Goal: Find specific page/section: Find specific page/section

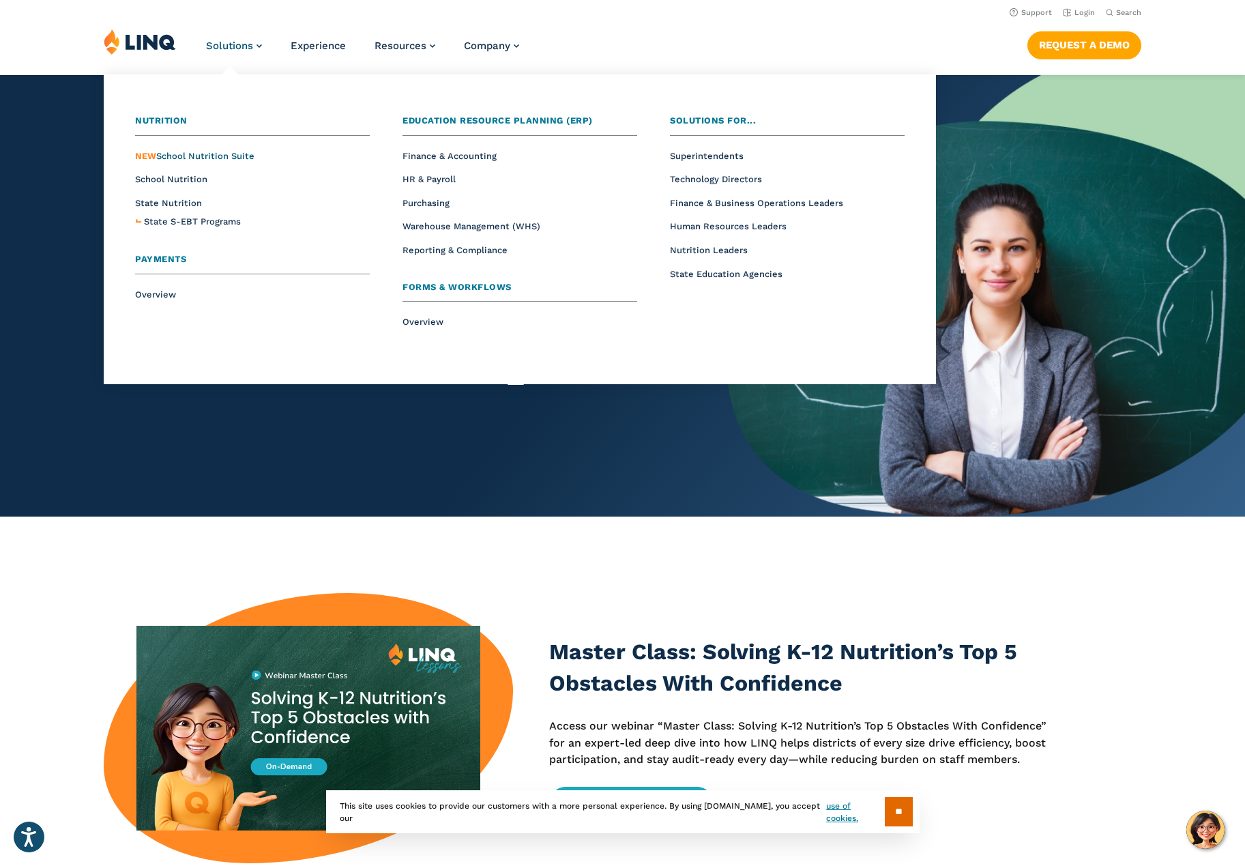
click at [234, 156] on span "NEW School Nutrition Suite" at bounding box center [194, 156] width 119 height 10
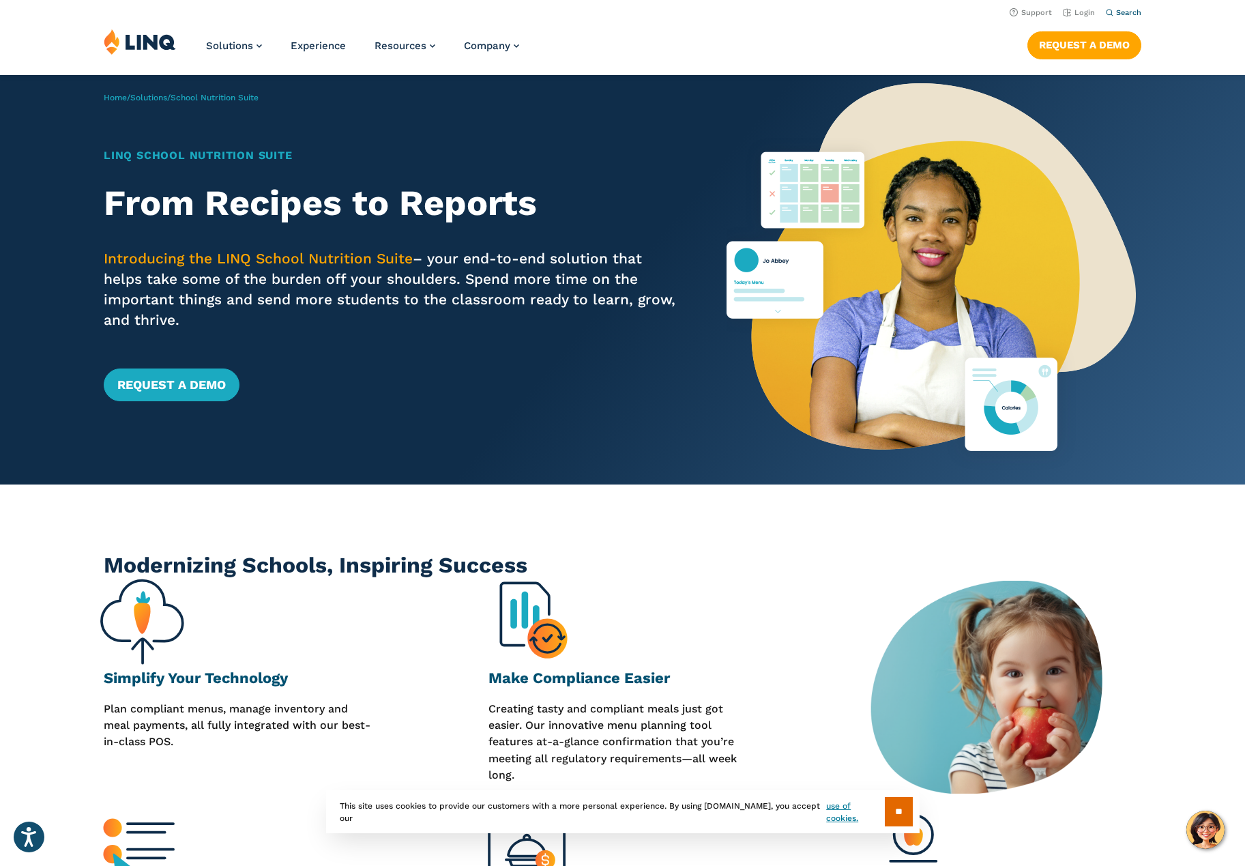
click at [1132, 14] on span "Search" at bounding box center [1128, 12] width 25 height 9
type input "********"
click at [1125, 37] on button "Submit Search" at bounding box center [1125, 37] width 1 height 1
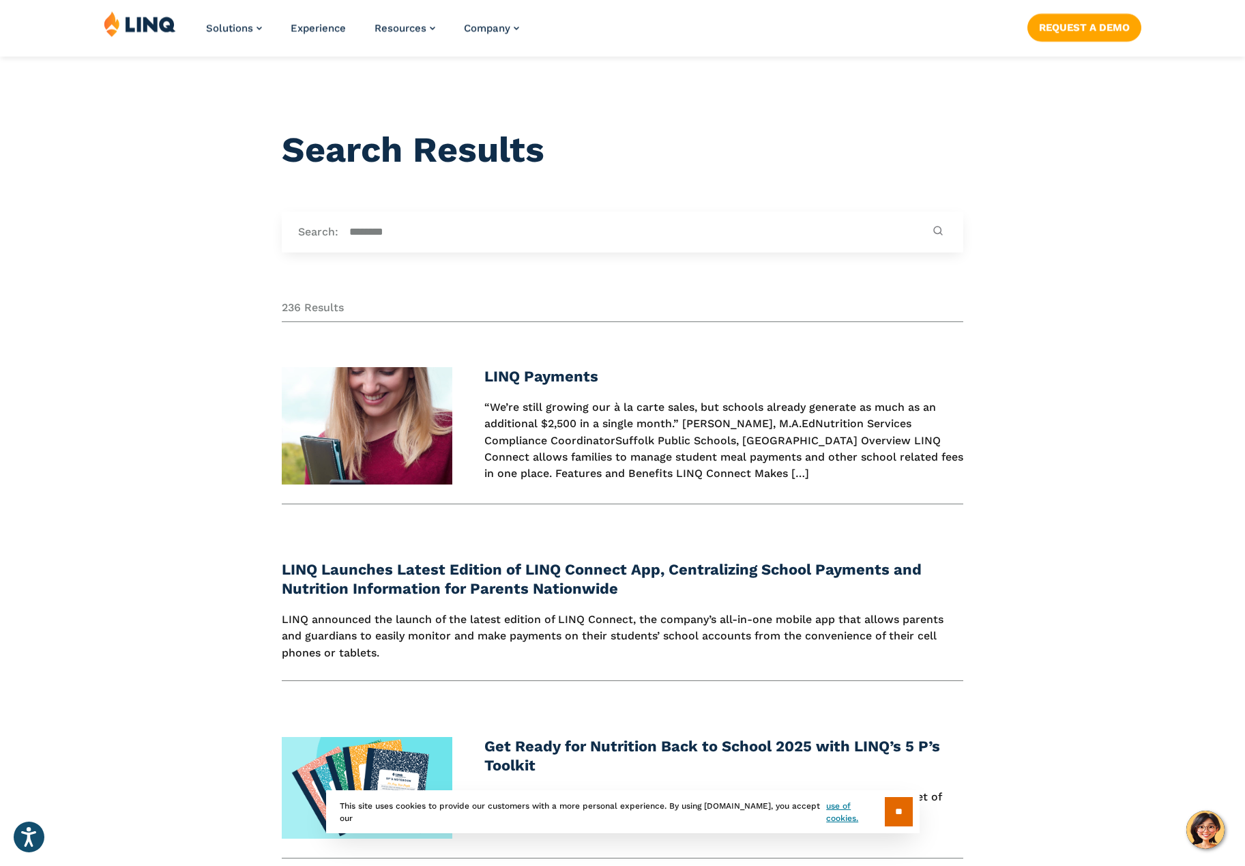
scroll to position [341, 0]
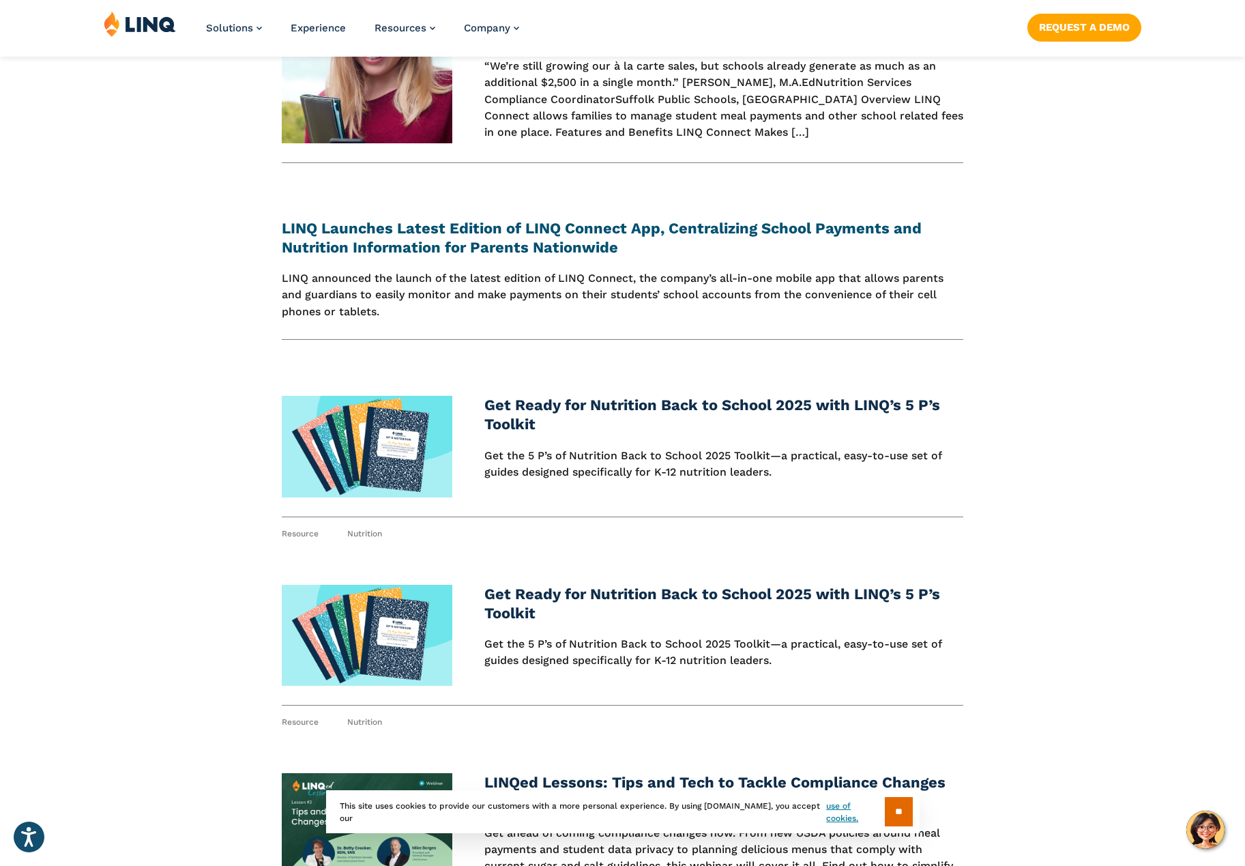
click at [467, 232] on link "LINQ Launches Latest Edition of LINQ Connect App, Centralizing School Payments …" at bounding box center [602, 238] width 640 height 36
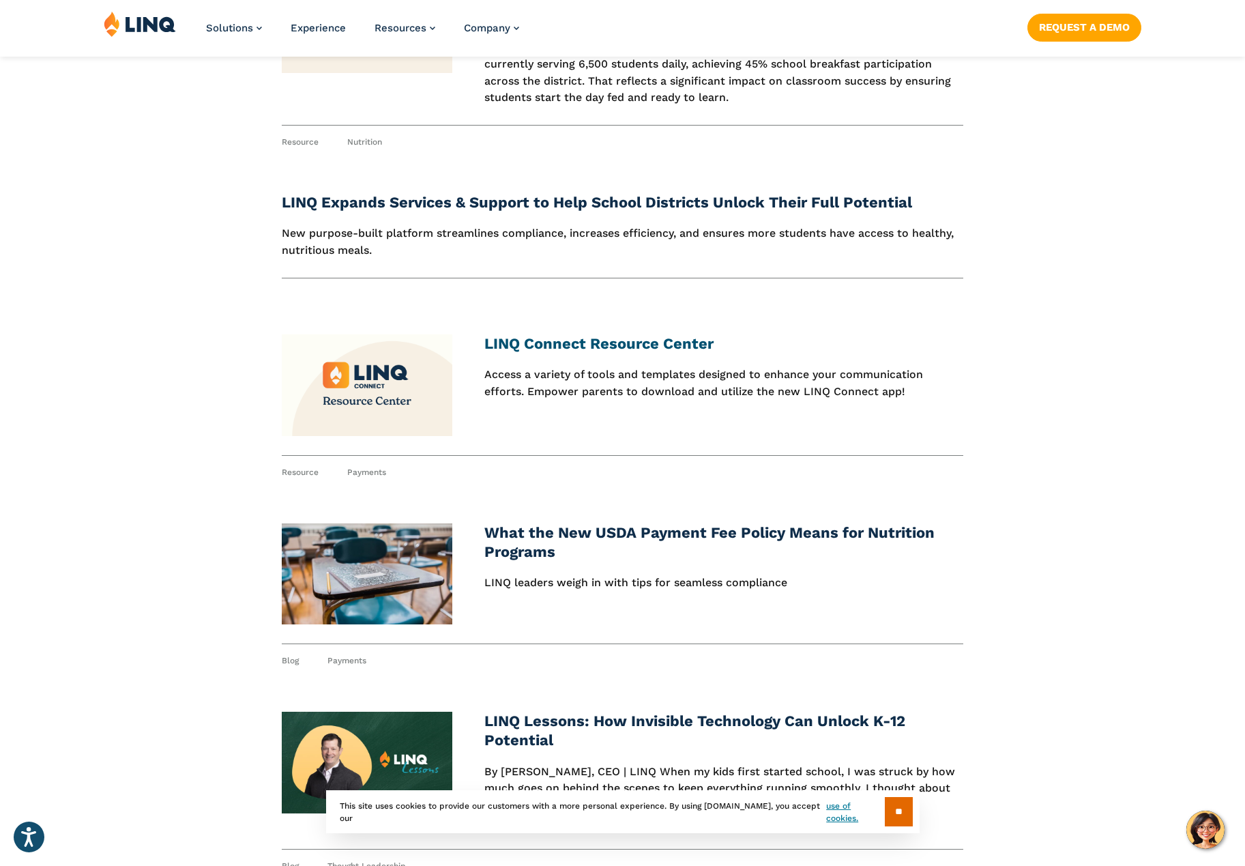
scroll to position [1911, 0]
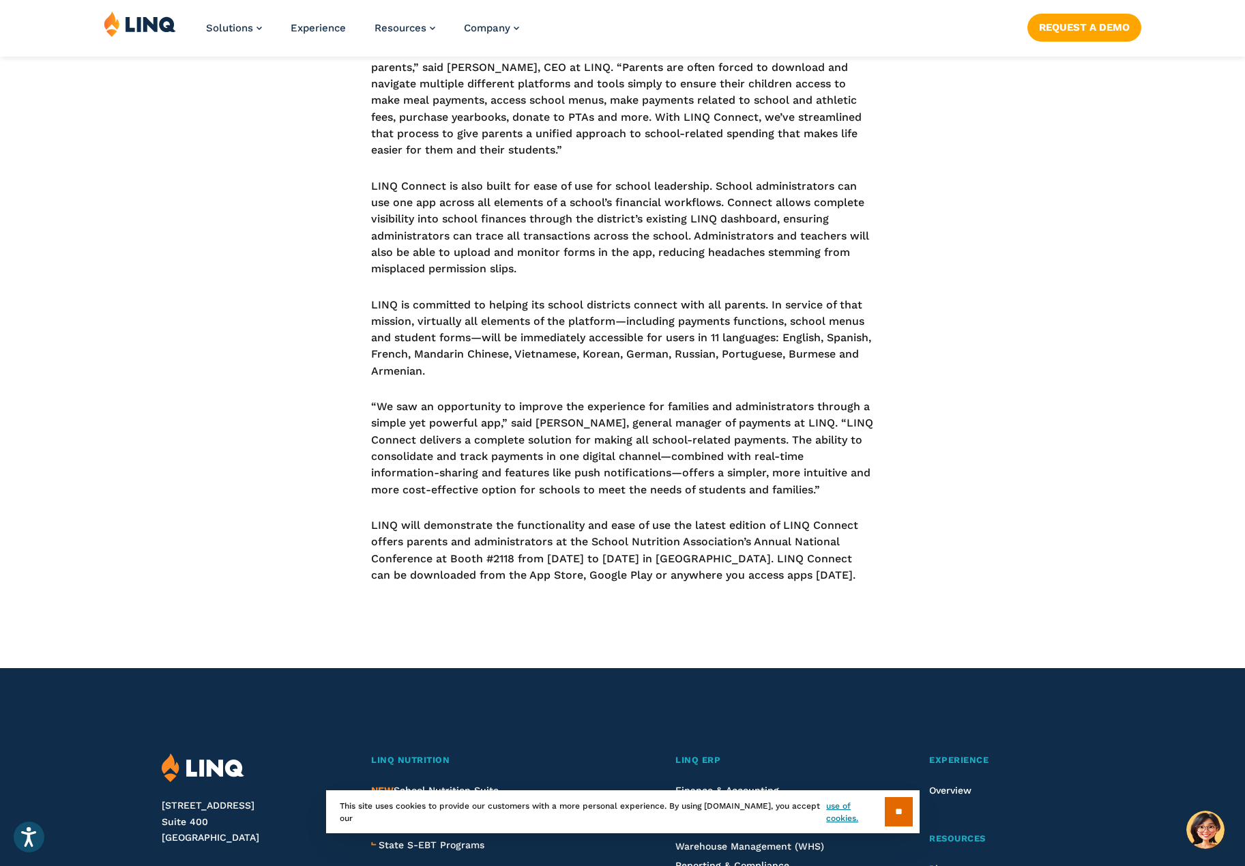
scroll to position [1092, 0]
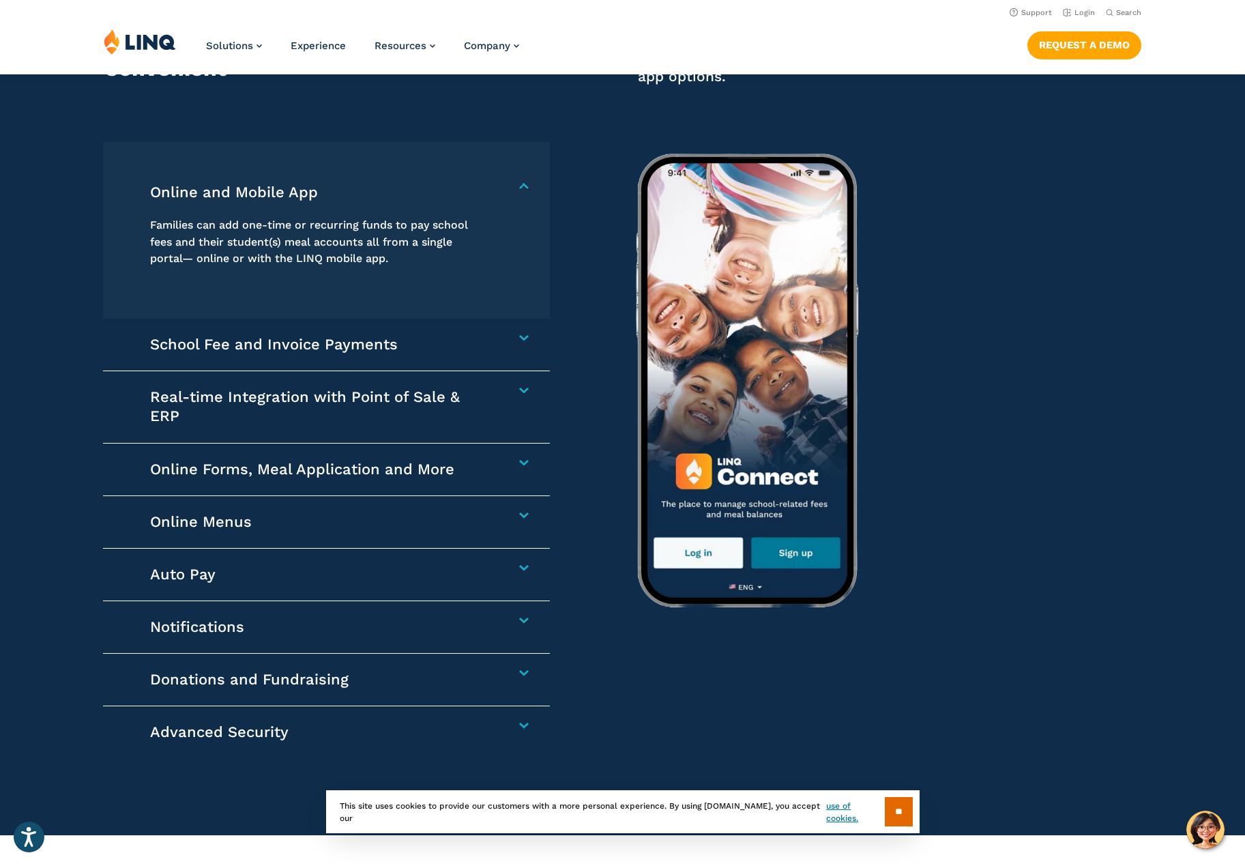
scroll to position [1433, 0]
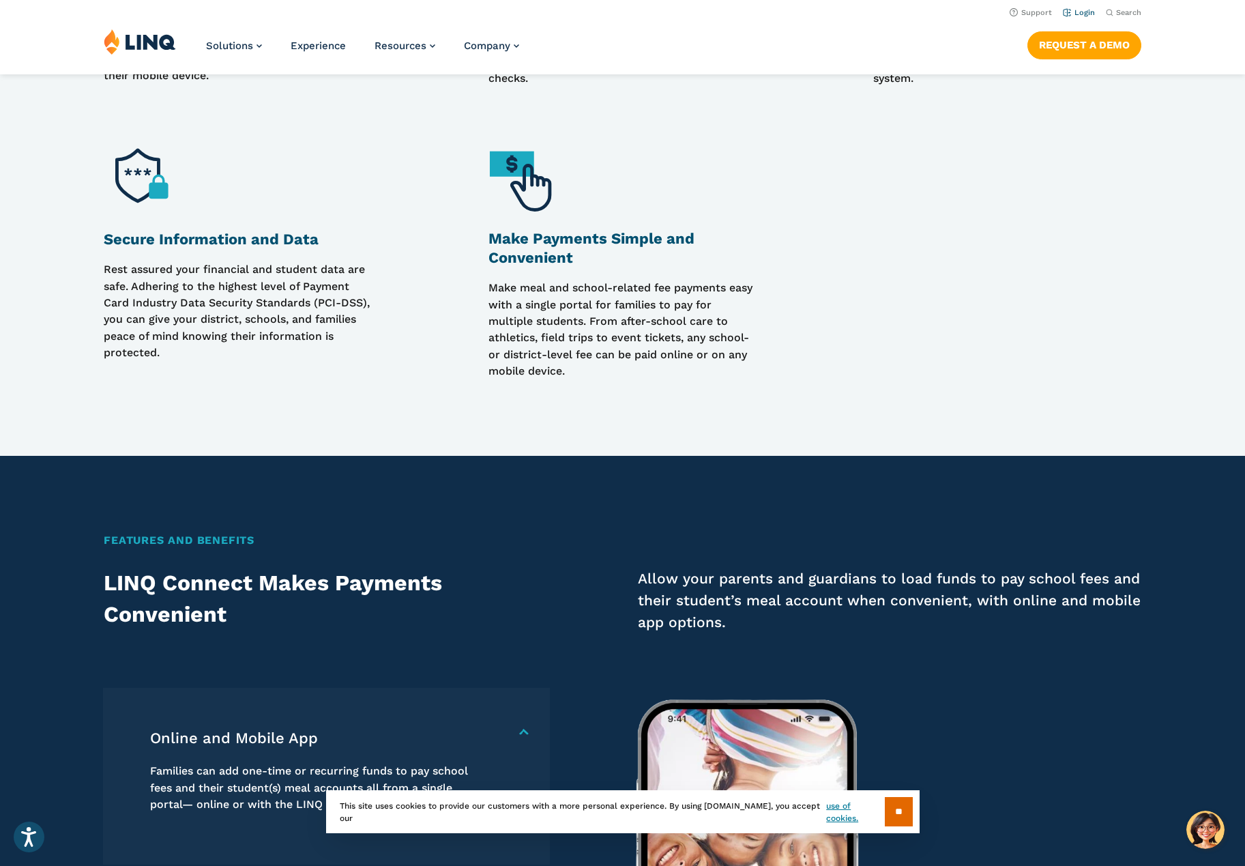
click at [1070, 12] on link "Login" at bounding box center [1079, 12] width 32 height 9
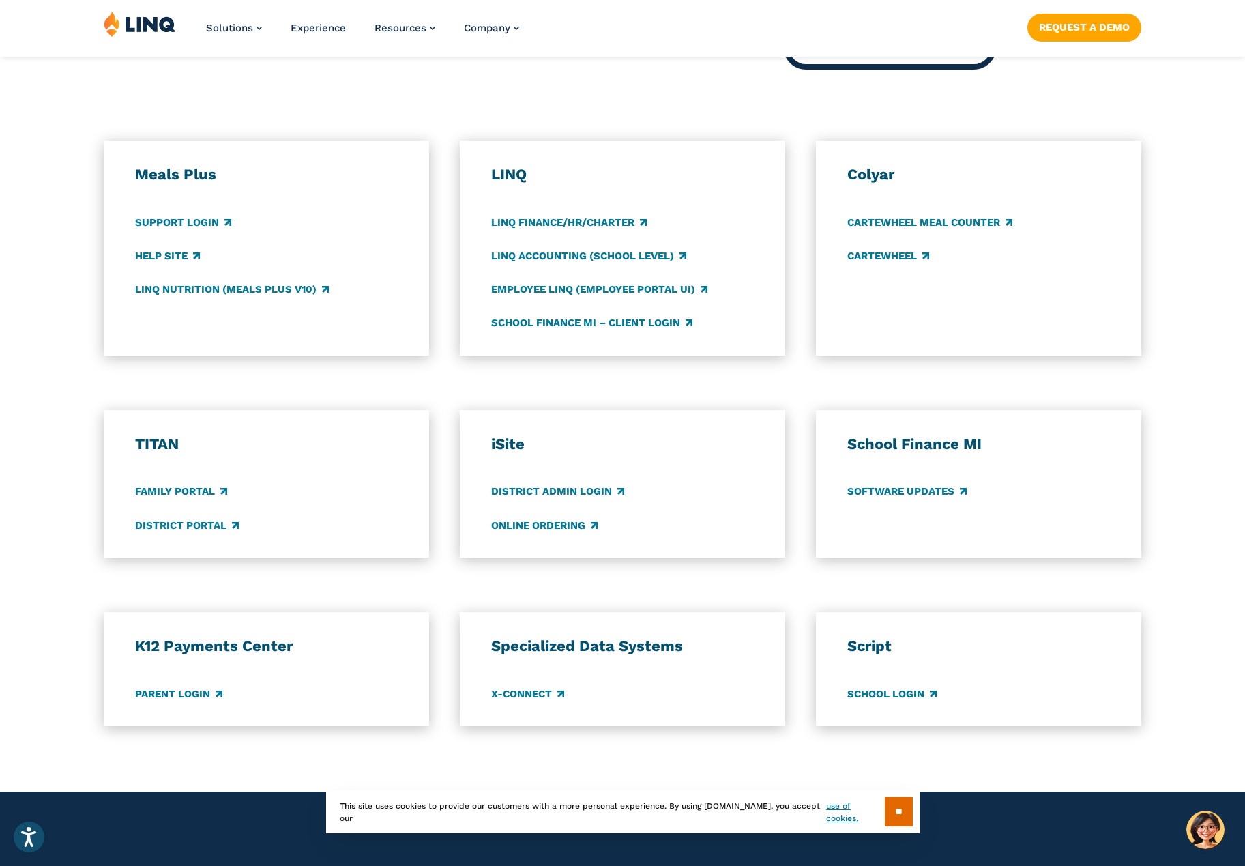
scroll to position [819, 0]
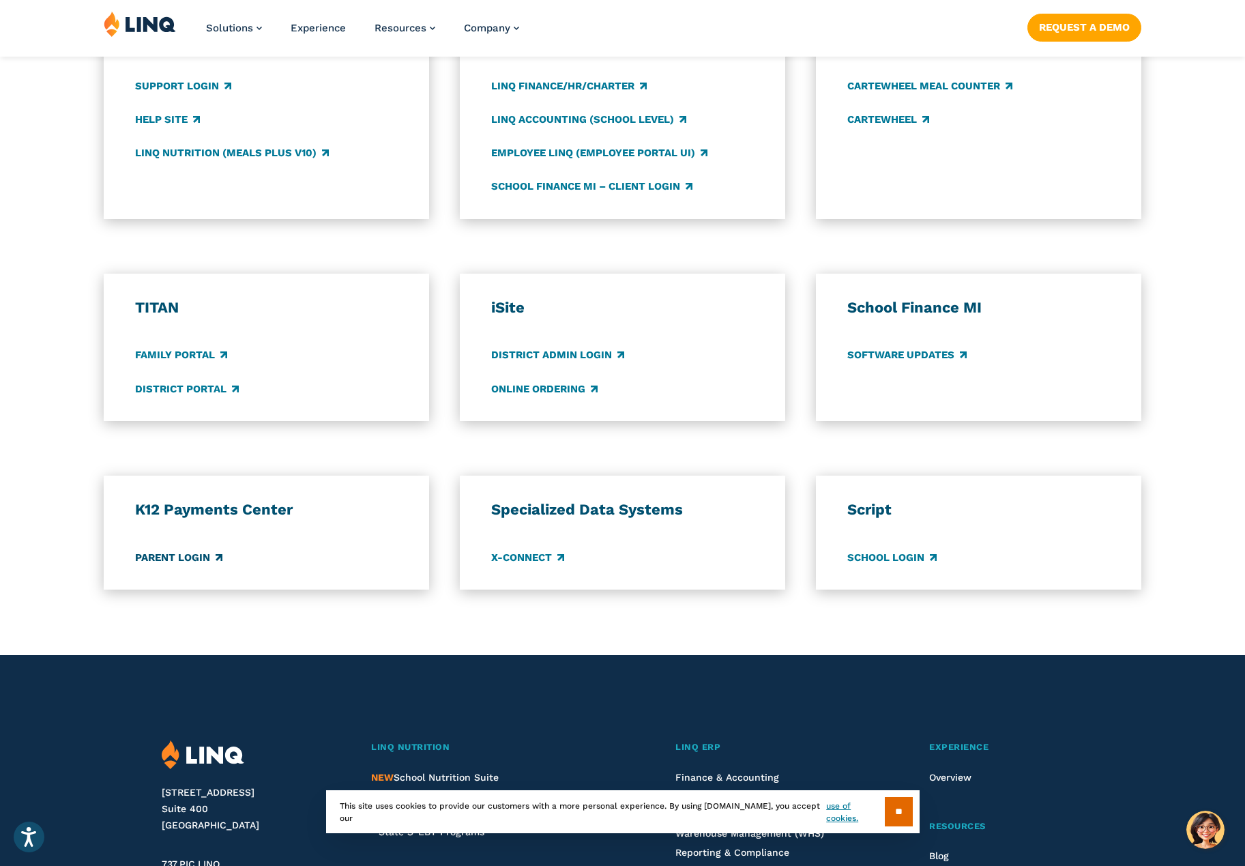
click at [173, 559] on link "Parent Login" at bounding box center [178, 557] width 87 height 15
